Goal: Check status: Check status

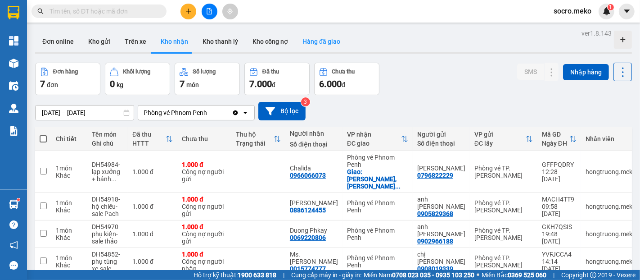
click at [314, 39] on button "Hàng đã giao" at bounding box center [321, 42] width 52 height 22
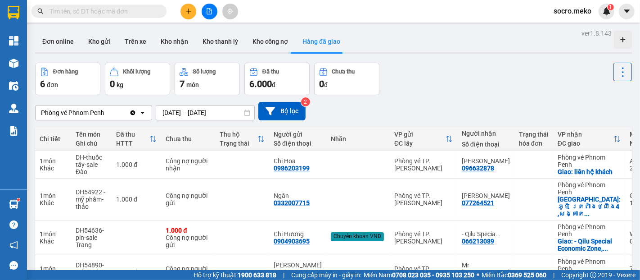
click at [184, 114] on div "ver 1.8.143 Đơn online Kho gửi Trên xe Kho nhận Kho thanh lý Kho công nợ Hàng đ…" at bounding box center [334, 212] width 604 height 371
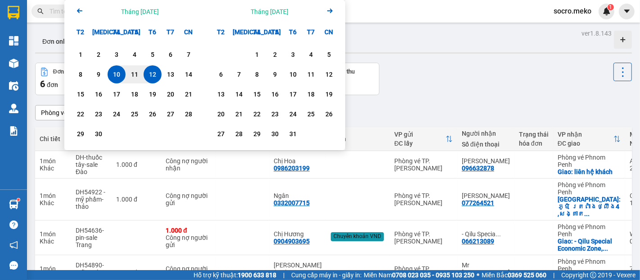
click at [78, 12] on icon "Previous month." at bounding box center [79, 11] width 5 height 5
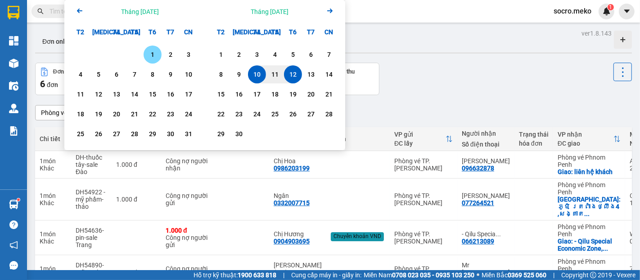
click at [154, 50] on div "1" at bounding box center [152, 54] width 13 height 11
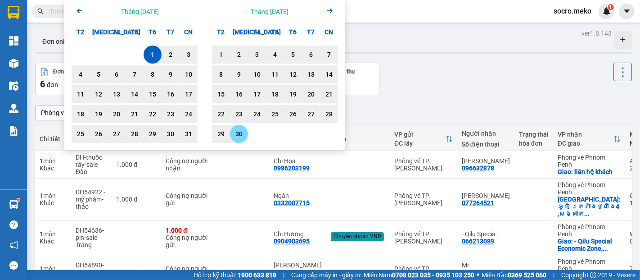
click at [245, 128] on div "30" at bounding box center [239, 134] width 18 height 18
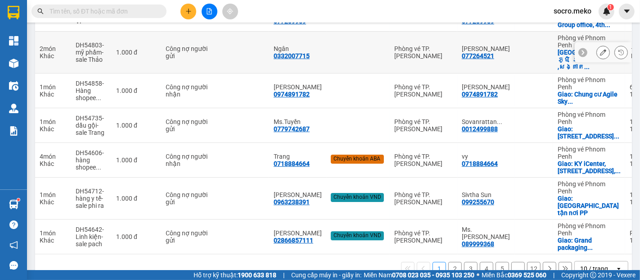
scroll to position [262, 0]
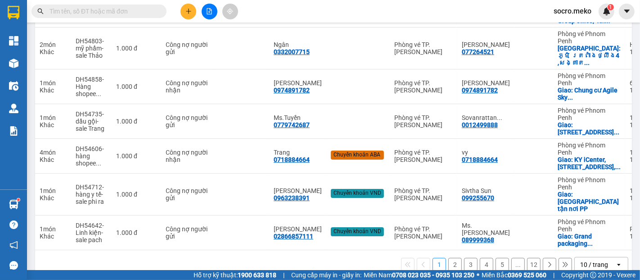
click at [562, 261] on icon at bounding box center [565, 264] width 6 height 6
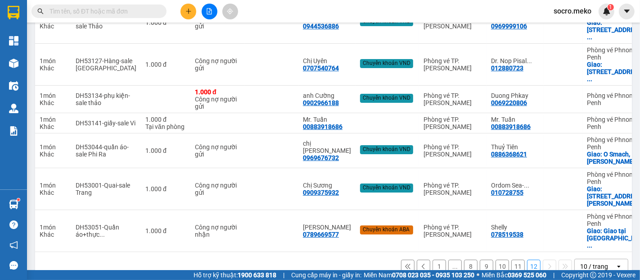
scroll to position [150, 0]
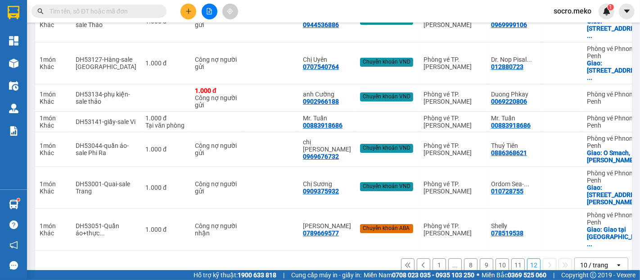
click at [527, 258] on button "12" at bounding box center [534, 265] width 14 height 14
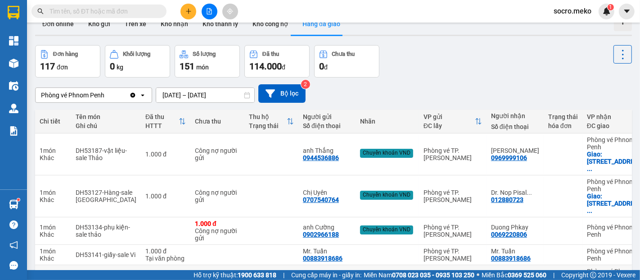
scroll to position [0, 0]
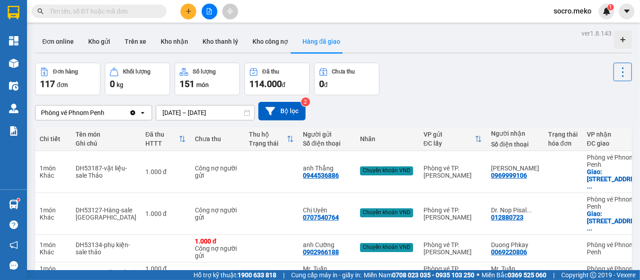
click at [193, 109] on div "ver 1.8.143 Đơn online Kho gửi Trên xe Kho nhận Kho thanh lý Kho công nợ Hàng đ…" at bounding box center [334, 230] width 604 height 406
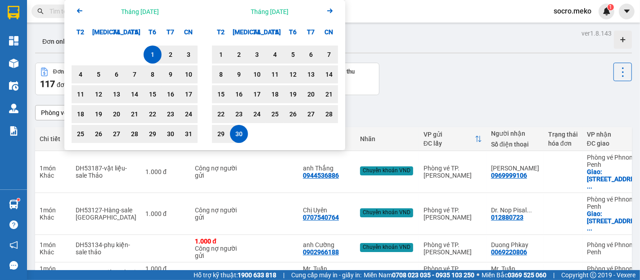
click at [80, 9] on icon "Arrow Left" at bounding box center [79, 10] width 11 height 11
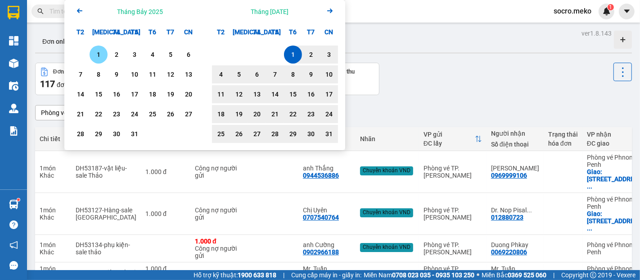
click at [100, 53] on div "1" at bounding box center [98, 54] width 13 height 11
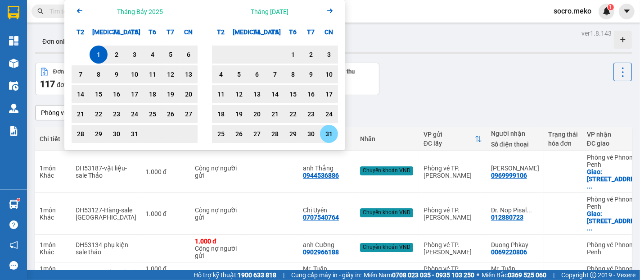
click at [330, 133] on div "31" at bounding box center [329, 133] width 13 height 11
type input "[DATE] – [DATE]"
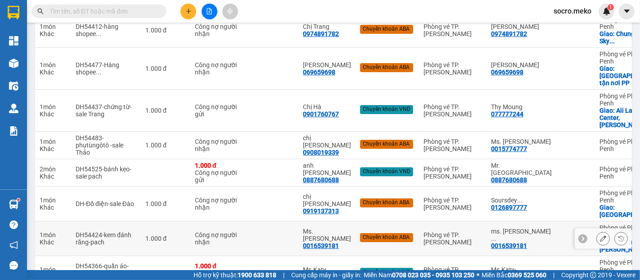
scroll to position [248, 0]
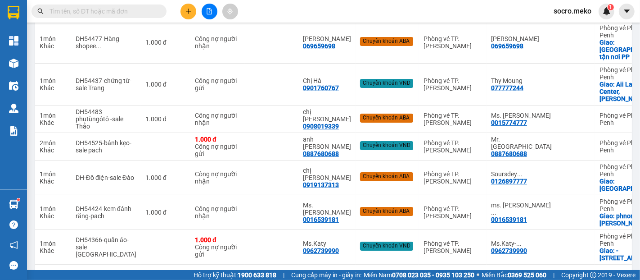
click at [527, 272] on button "19" at bounding box center [534, 279] width 14 height 14
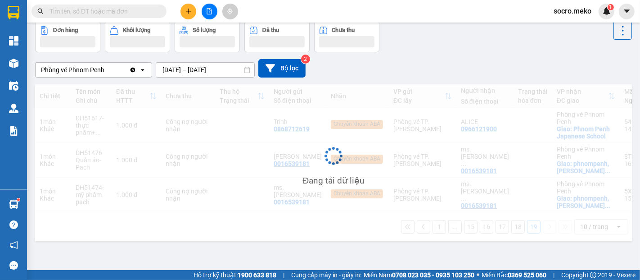
scroll to position [41, 0]
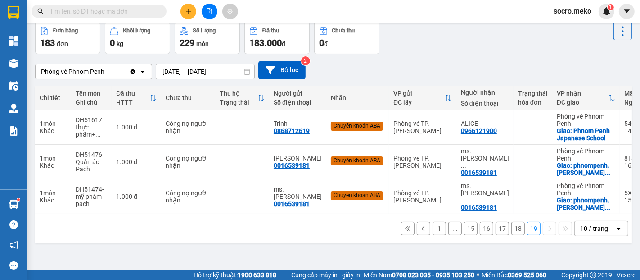
click at [500, 231] on button "17" at bounding box center [503, 229] width 14 height 14
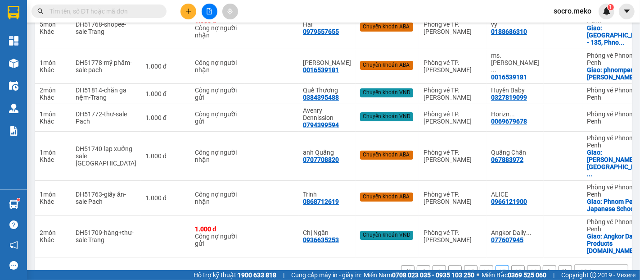
click at [480, 265] on button "16" at bounding box center [487, 272] width 14 height 14
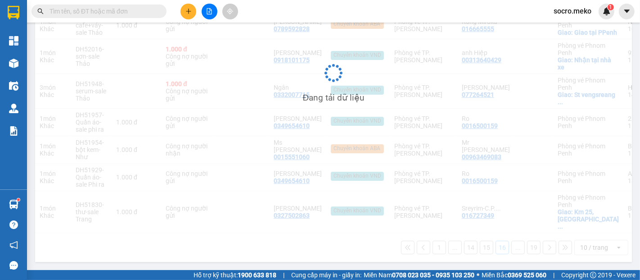
scroll to position [233, 0]
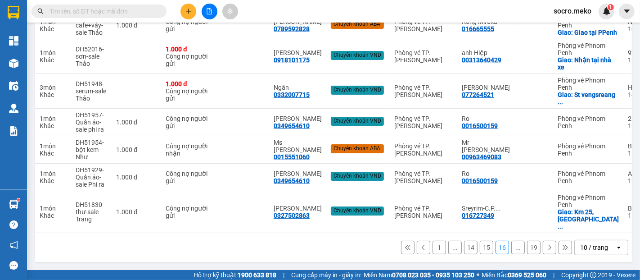
click at [465, 248] on button "14" at bounding box center [471, 247] width 14 height 14
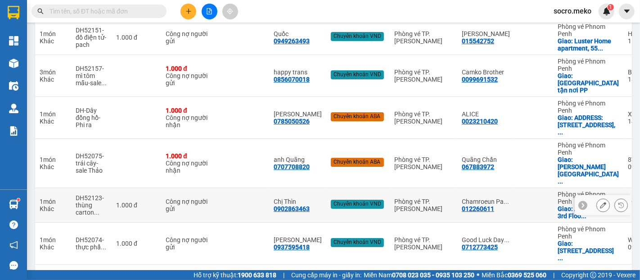
scroll to position [240, 0]
click at [482, 272] on button "13" at bounding box center [487, 279] width 14 height 14
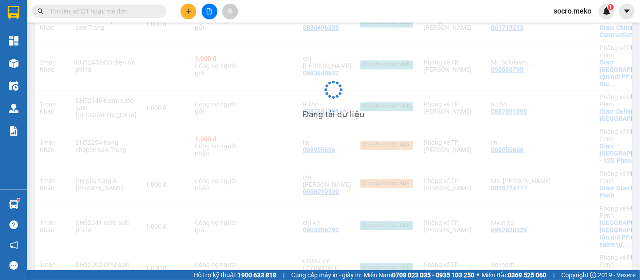
scroll to position [248, 0]
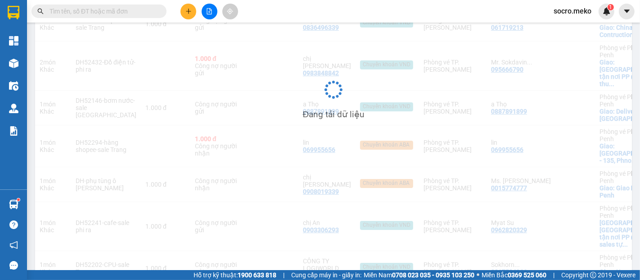
click at [539, 260] on div "Đang tải dữ liệu" at bounding box center [333, 96] width 597 height 435
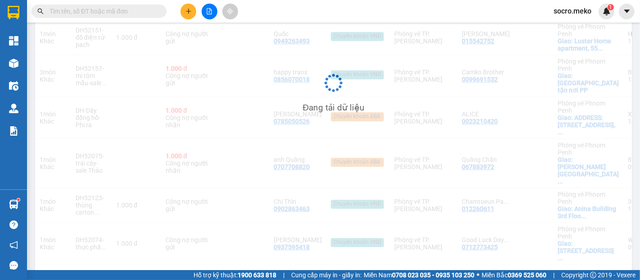
scroll to position [240, 0]
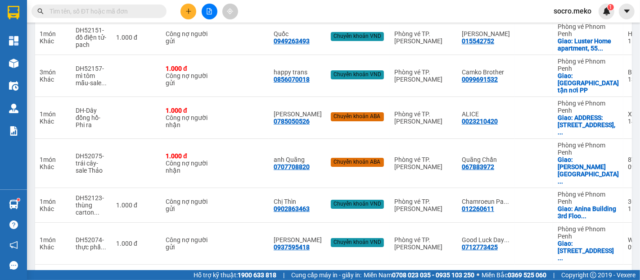
click at [547, 276] on icon at bounding box center [550, 279] width 6 height 6
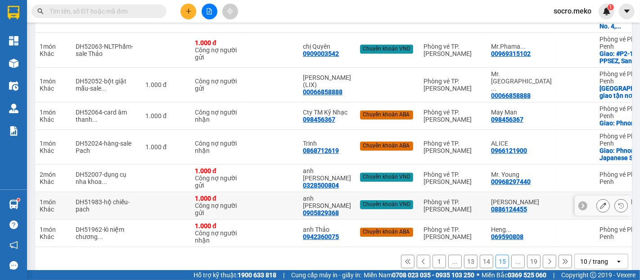
scroll to position [233, 0]
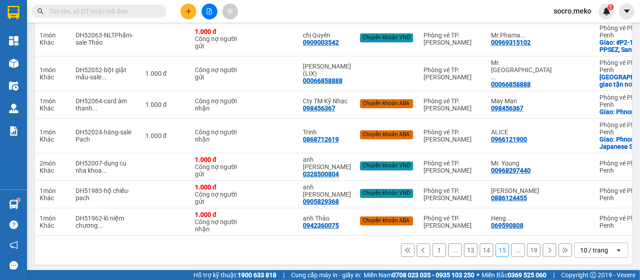
click at [480, 248] on button "14" at bounding box center [487, 250] width 14 height 14
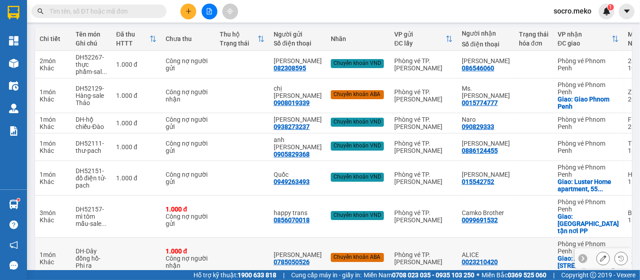
scroll to position [67, 0]
